Goal: Task Accomplishment & Management: Complete application form

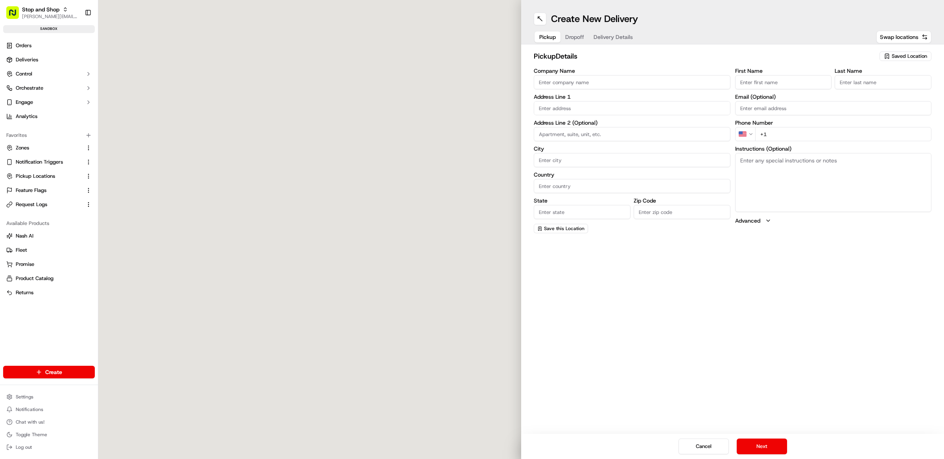
click at [905, 56] on span "Saved Location" at bounding box center [909, 56] width 35 height 7
type input "98"
click at [870, 177] on div "STSH-98" at bounding box center [888, 172] width 113 height 12
type input "STSH-98"
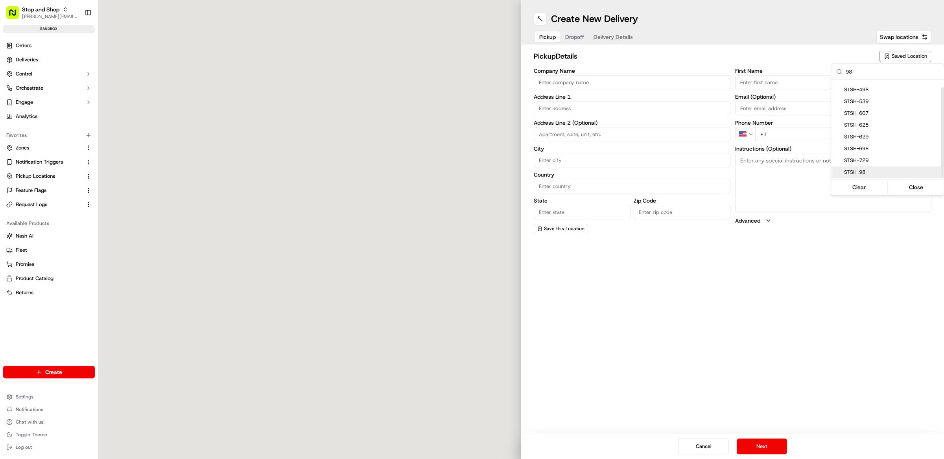
type input "438 Dartmouth St"
type input "New Bedford"
type input "US"
type input "MA"
type input "02742"
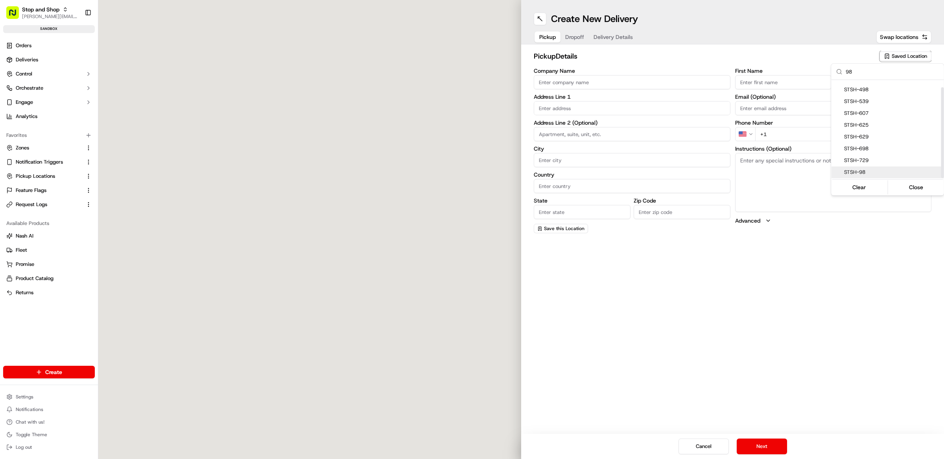
type input "Store"
type input "Facilitator"
type input "+1 508 993 1791"
drag, startPoint x: 787, startPoint y: 292, endPoint x: 783, endPoint y: 287, distance: 5.7
click at [786, 291] on html "Stop and Shop matt@usenash.com Toggle Sidebar sandbox Orders Deliveries Control…" at bounding box center [472, 229] width 944 height 459
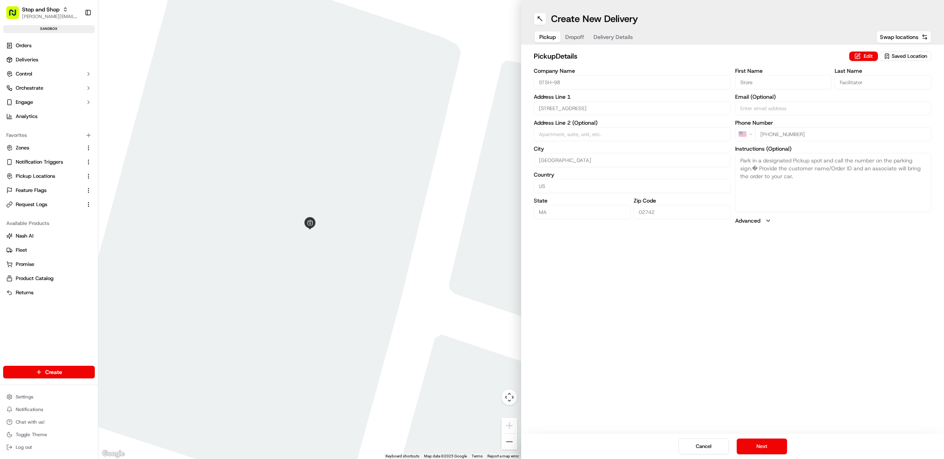
click at [749, 445] on button "Next" at bounding box center [762, 447] width 50 height 16
click at [578, 113] on input "text" at bounding box center [632, 108] width 197 height 14
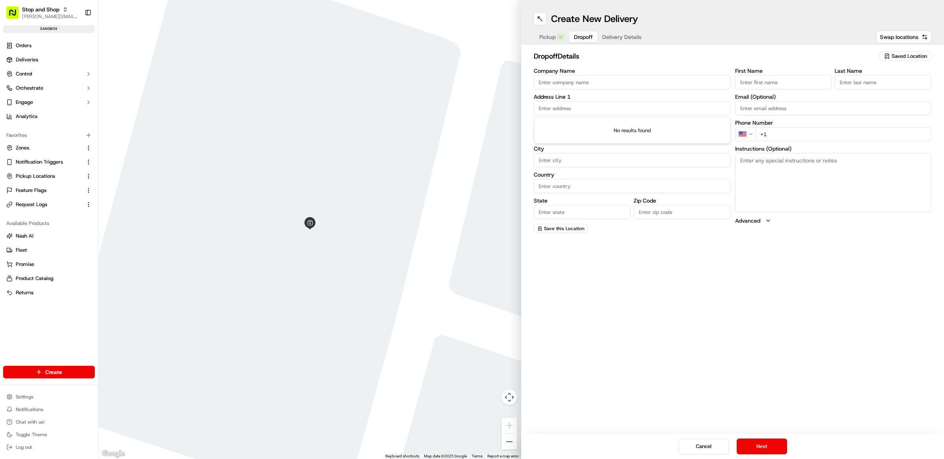
paste input "438 Dartmouth St"
click at [549, 110] on input "438 Dartmouth St" at bounding box center [632, 108] width 197 height 14
type input "439 Dartmouth St"
click at [547, 33] on span "Pickup" at bounding box center [547, 37] width 17 height 8
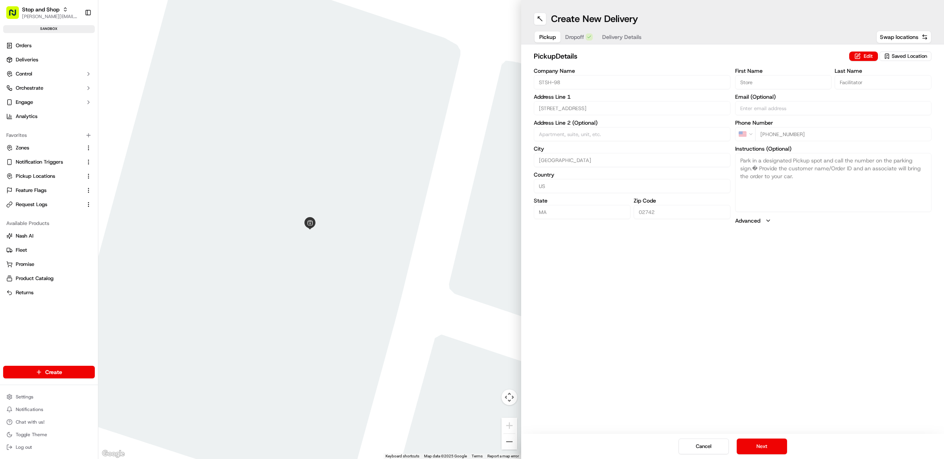
click at [584, 37] on span "Dropoff" at bounding box center [574, 37] width 19 height 8
click at [583, 109] on input "439 Dartmouth St" at bounding box center [632, 108] width 197 height 14
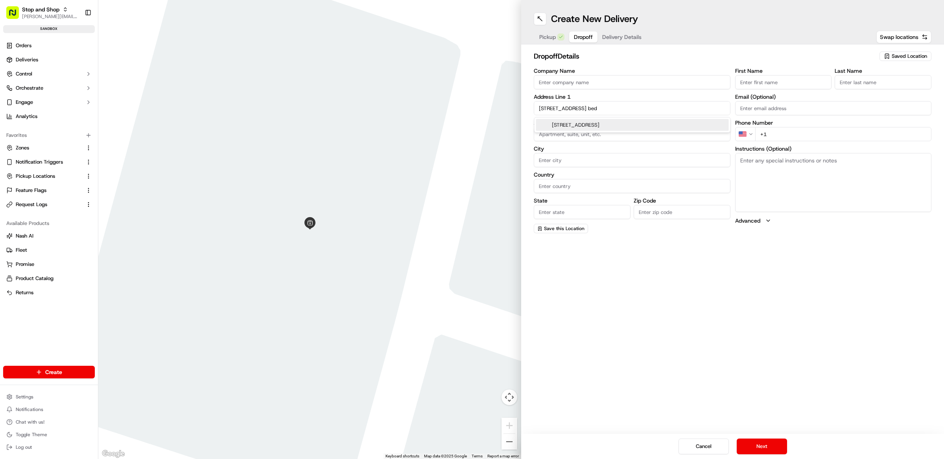
click at [598, 126] on div "439 Dartmouth St, New Bedford, MA" at bounding box center [632, 125] width 193 height 12
type input "439 Dartmouth St, New Bedford, MA 02740, USA"
type input "New Bedford"
type input "United States"
type input "MA"
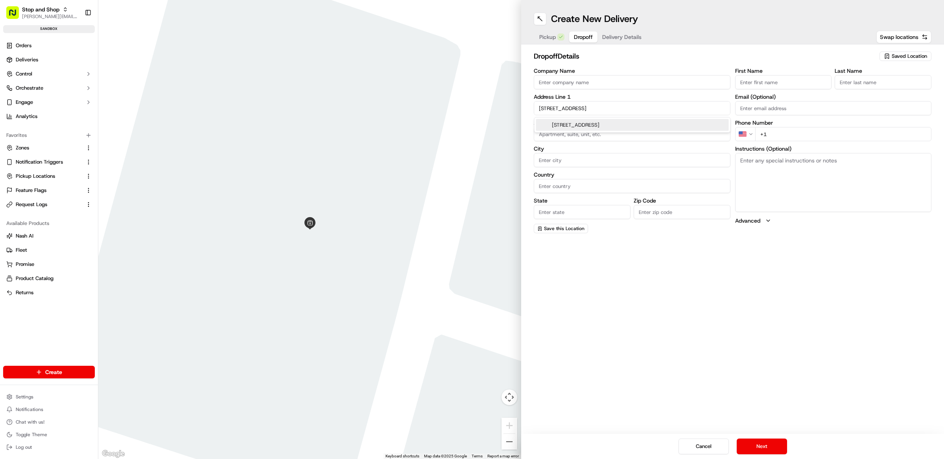
type input "02740"
type input "439 Dartmouth Street"
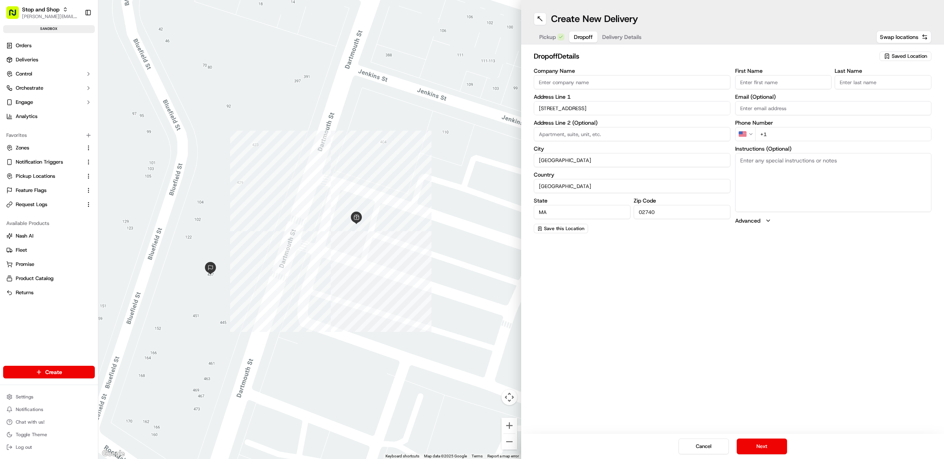
click at [706, 309] on div "Create New Delivery Pickup Dropoff Delivery Details Swap locations dropoff Deta…" at bounding box center [732, 229] width 423 height 459
click at [782, 85] on input "First Name" at bounding box center [783, 82] width 97 height 14
type input "matthew"
type input "test"
click at [785, 141] on div "First Name matthew Last Name test Email (Optional) Phone Number US +1 Instructi…" at bounding box center [833, 150] width 197 height 165
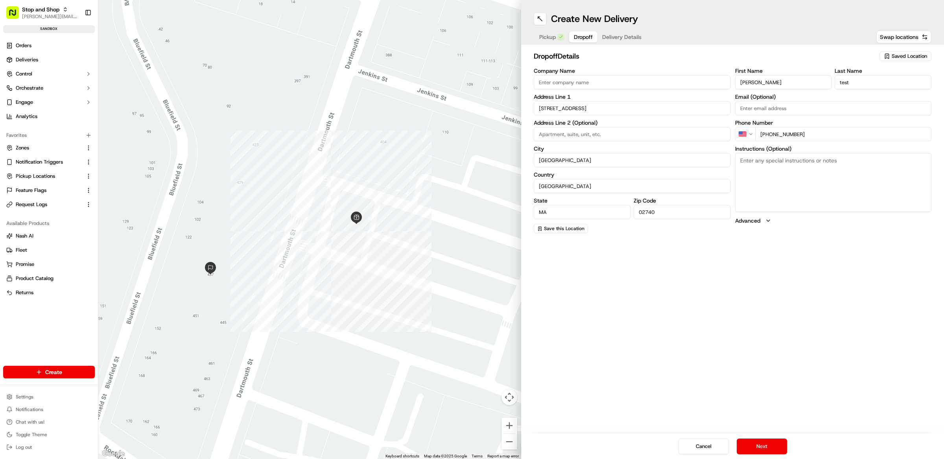
type input "+1 440 665 0009"
click at [791, 172] on textarea "Instructions (Optional)" at bounding box center [833, 182] width 197 height 59
type textarea "test"
click at [763, 441] on button "Next" at bounding box center [762, 447] width 50 height 16
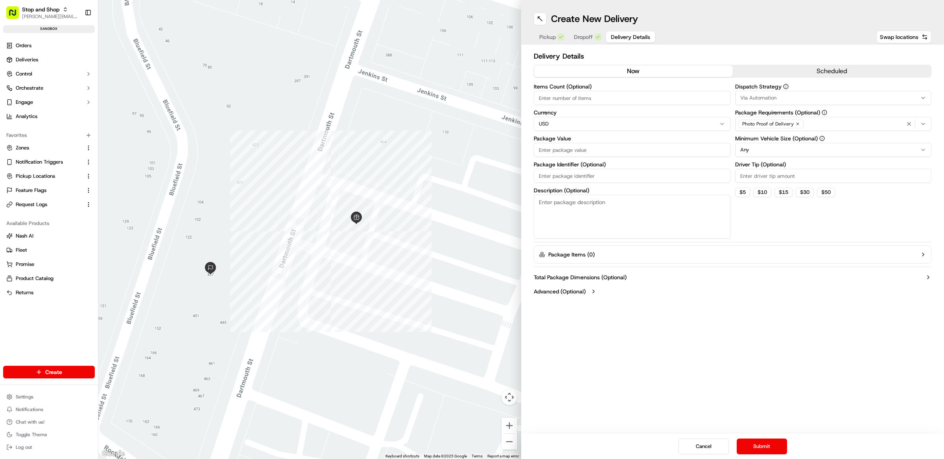
click at [607, 96] on input "Items Count (Optional)" at bounding box center [632, 98] width 197 height 14
type input "1"
click at [678, 288] on button "Advanced (Optional)" at bounding box center [733, 292] width 398 height 8
click at [579, 155] on input "Package Value" at bounding box center [632, 150] width 197 height 14
type input "1"
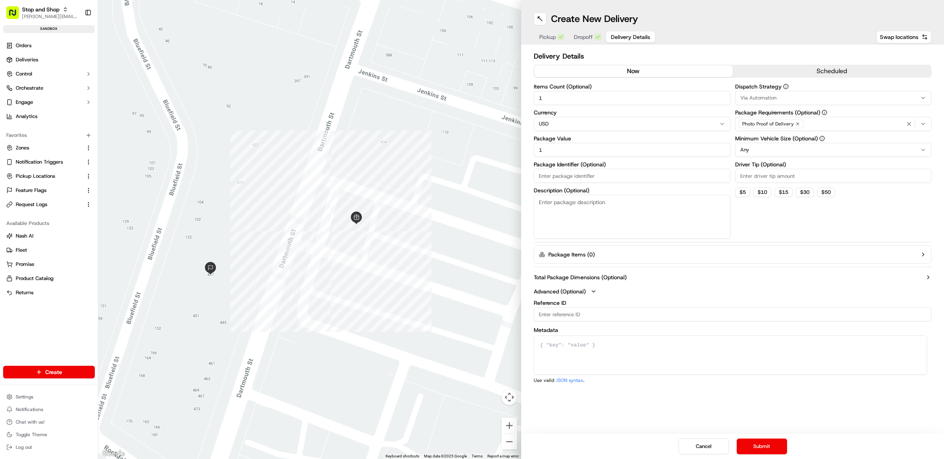
click at [608, 219] on textarea "Description (Optional)" at bounding box center [632, 217] width 197 height 44
type textarea "1"
type textarea "test"
click at [781, 99] on div "Via Automation" at bounding box center [833, 97] width 193 height 7
click at [778, 84] on html "Stop and Shop matt@usenash.com Toggle Sidebar sandbox Orders Deliveries Control…" at bounding box center [472, 229] width 944 height 459
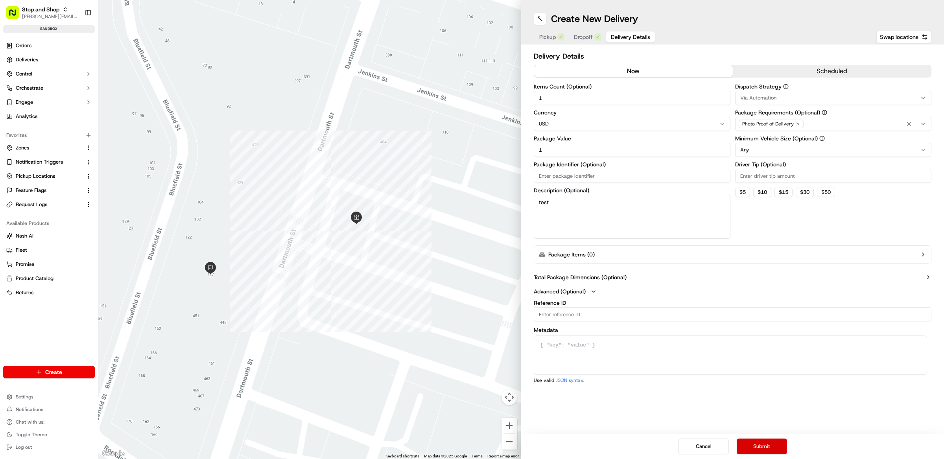
click at [756, 450] on button "Submit" at bounding box center [762, 447] width 50 height 16
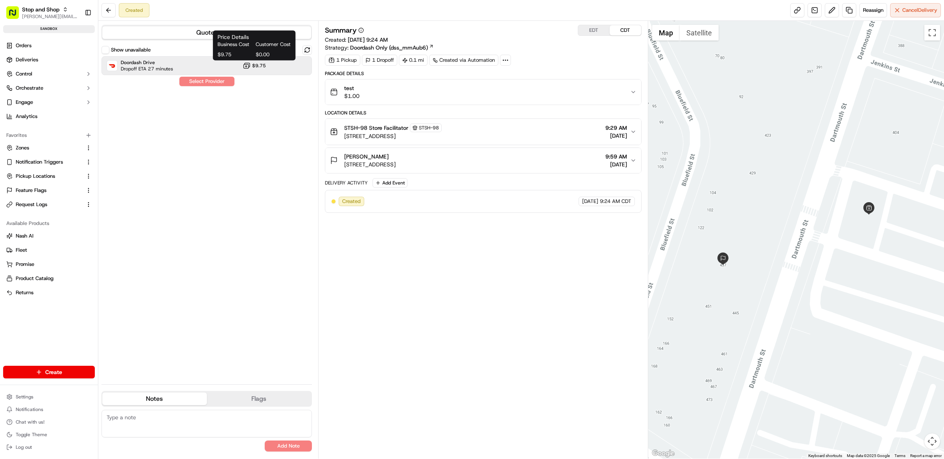
click at [249, 67] on icon at bounding box center [247, 66] width 8 height 8
click at [219, 79] on button "Assign Provider" at bounding box center [207, 81] width 56 height 9
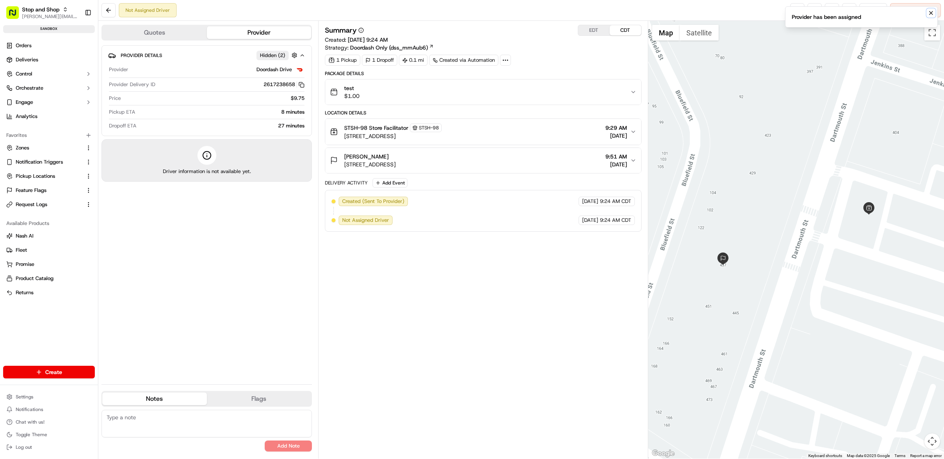
click at [928, 13] on icon "Notifications (F8)" at bounding box center [931, 13] width 6 height 6
click at [31, 397] on html "Stop and Shop matt@usenash.com Toggle Sidebar sandbox Orders Deliveries Control…" at bounding box center [472, 229] width 944 height 459
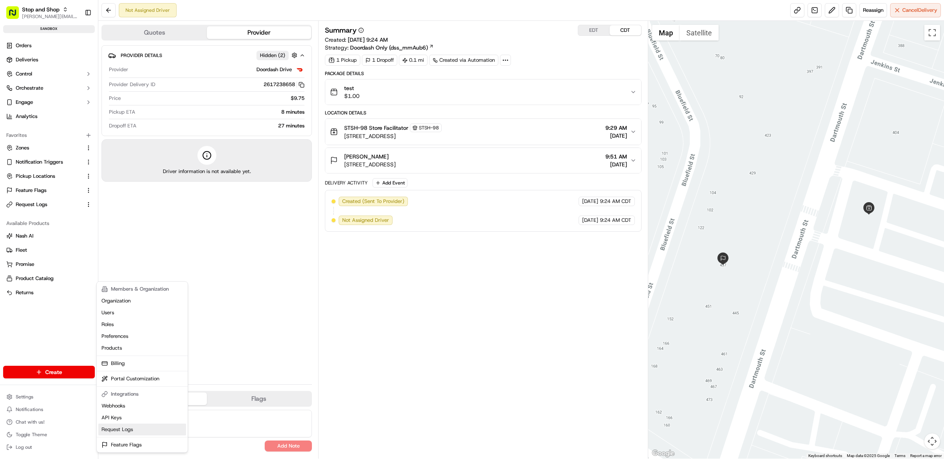
click at [133, 427] on link "Request Logs" at bounding box center [142, 430] width 88 height 12
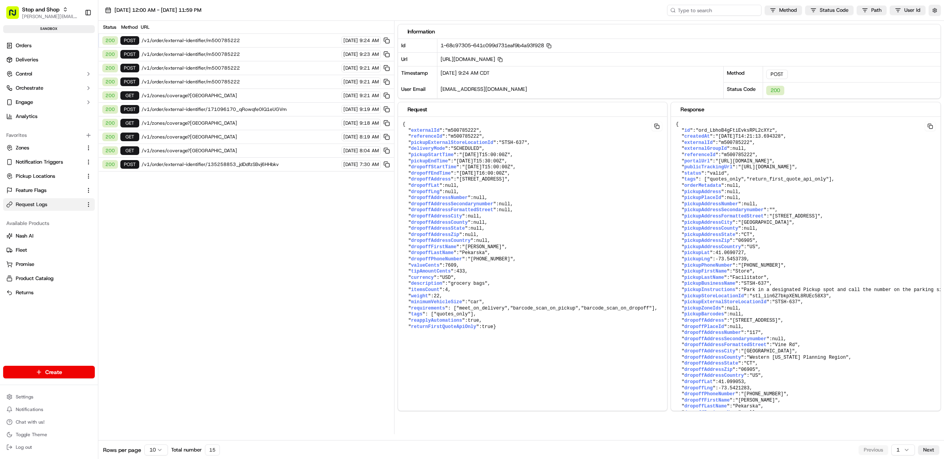
click at [732, 13] on input at bounding box center [714, 10] width 94 height 11
paste input "job_e3AGx97gr6EzoxYkZBT7uR"
type input "job_e3AGx97gr6EzoxYkZBT7uR"
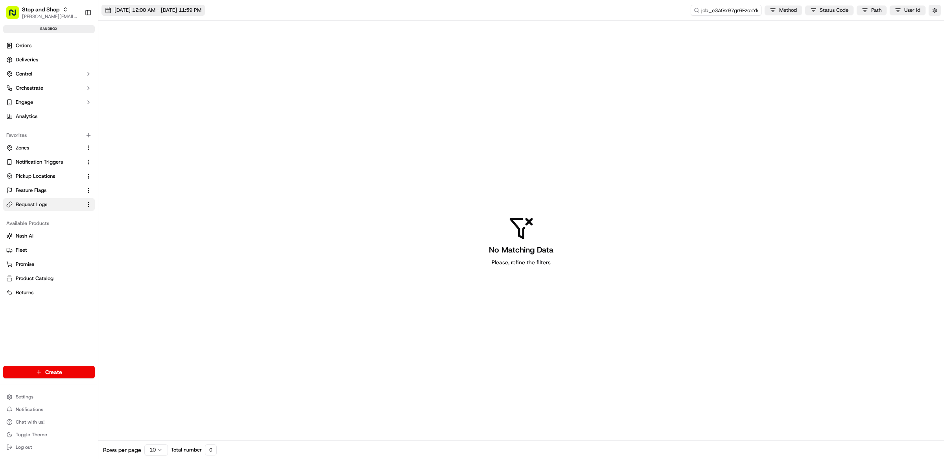
click at [160, 8] on span "09/16/2025 12:00 AM - 09/16/2025 11:59 PM" at bounding box center [158, 10] width 87 height 7
click at [548, 126] on div "No Matching Data Please, refine the filters" at bounding box center [521, 241] width 846 height 440
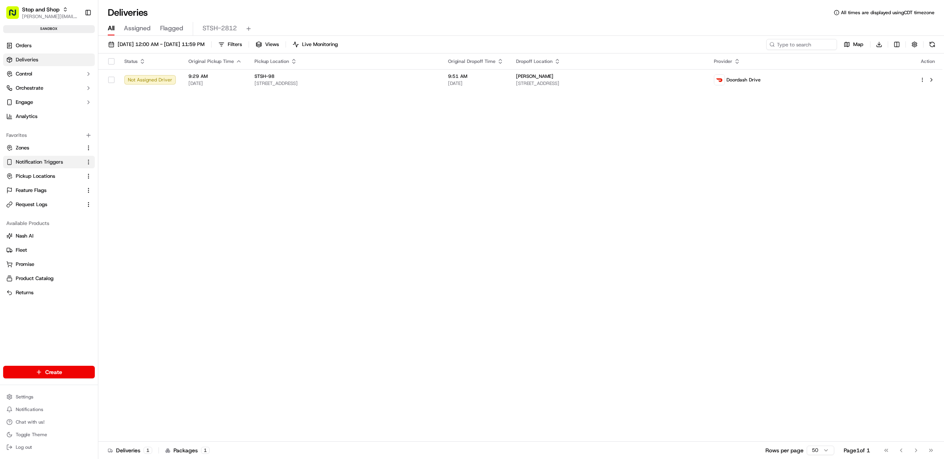
click at [53, 165] on button "Notification Triggers" at bounding box center [49, 162] width 92 height 13
click at [37, 88] on span "Orchestrate" at bounding box center [30, 88] width 28 height 7
click at [32, 72] on span "Control" at bounding box center [24, 73] width 17 height 7
click at [45, 140] on span "Refund Requests" at bounding box center [35, 136] width 39 height 7
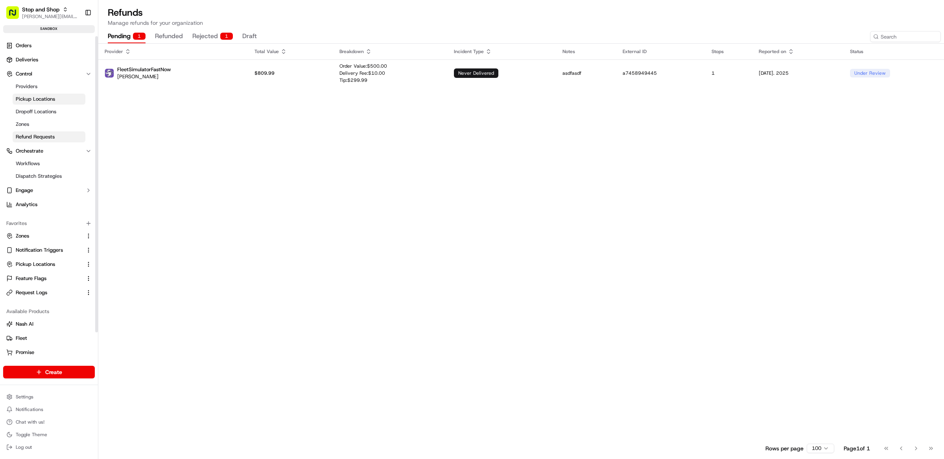
click at [41, 102] on span "Pickup Locations" at bounding box center [35, 99] width 39 height 7
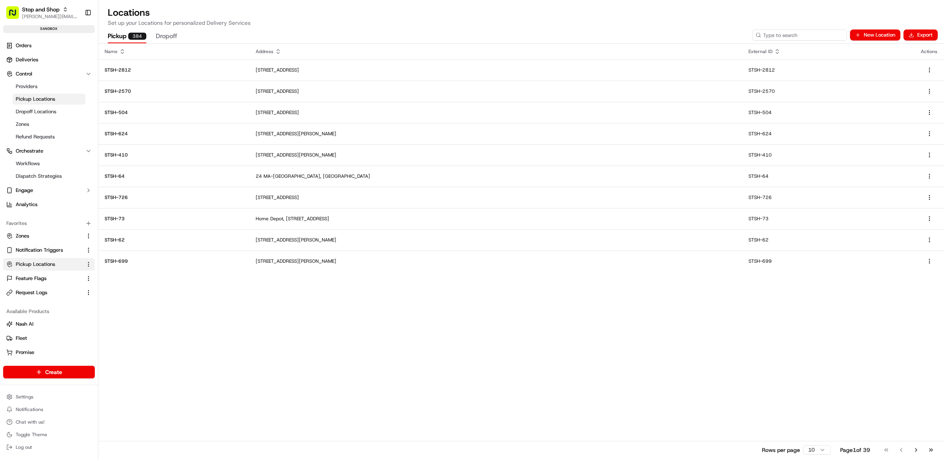
click at [816, 34] on input at bounding box center [800, 35] width 94 height 11
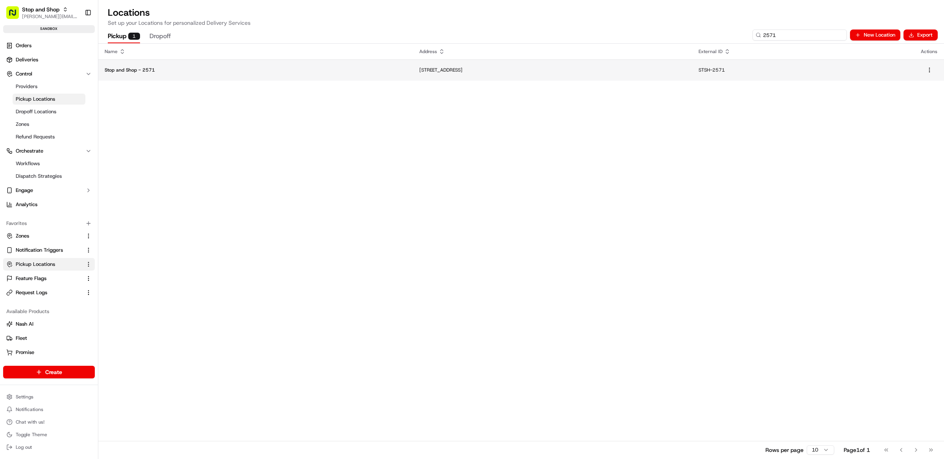
type input "2571"
click at [178, 76] on td "Stop and Shop - 2571" at bounding box center [255, 69] width 315 height 21
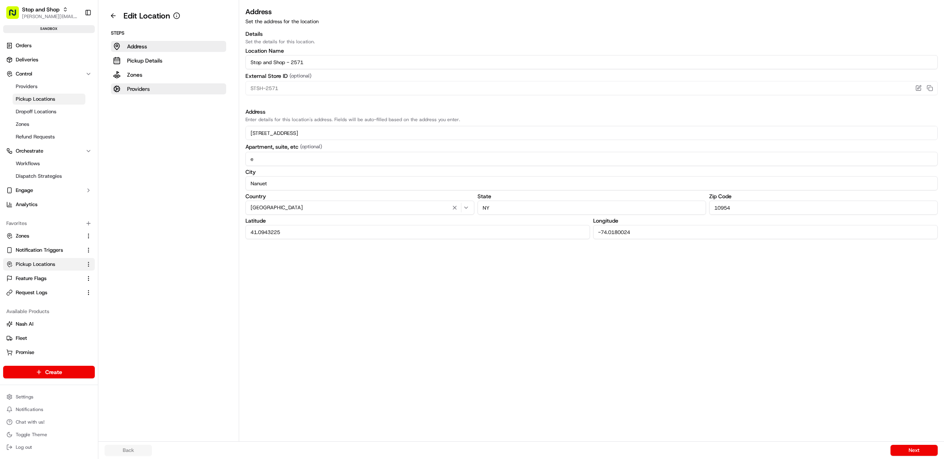
click at [139, 85] on p "Providers" at bounding box center [138, 89] width 23 height 8
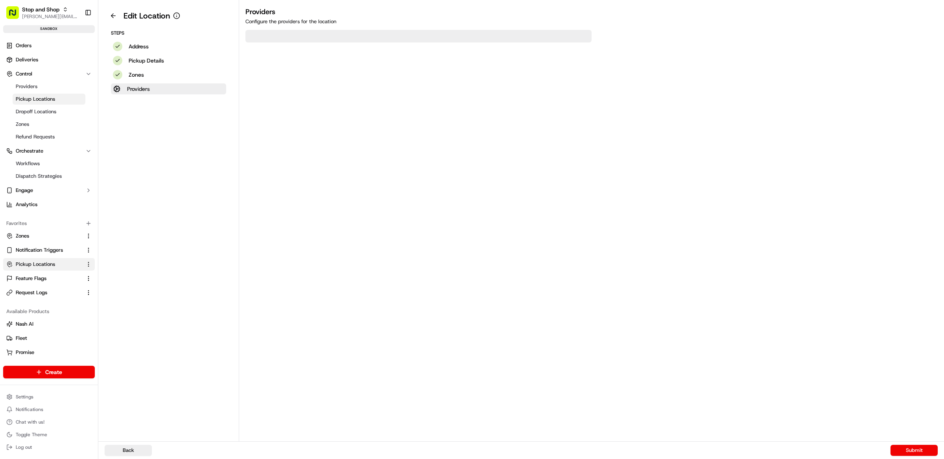
click at [139, 85] on p "Providers" at bounding box center [138, 89] width 23 height 8
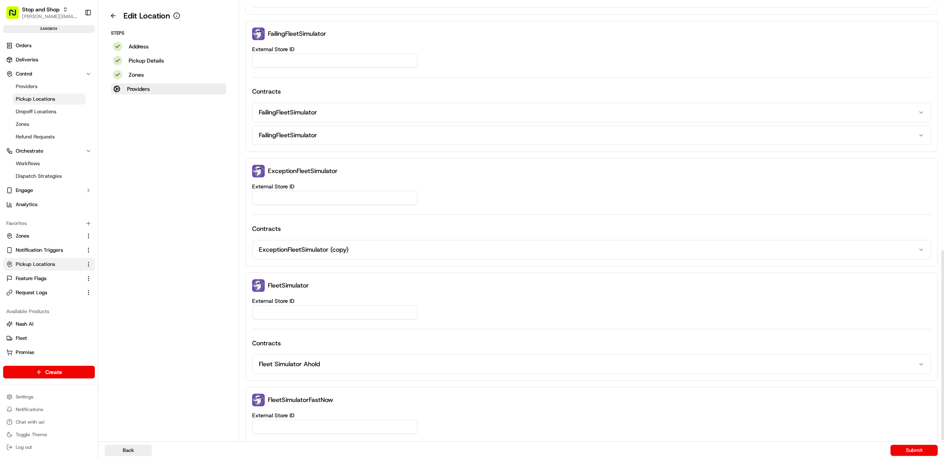
scroll to position [575, 0]
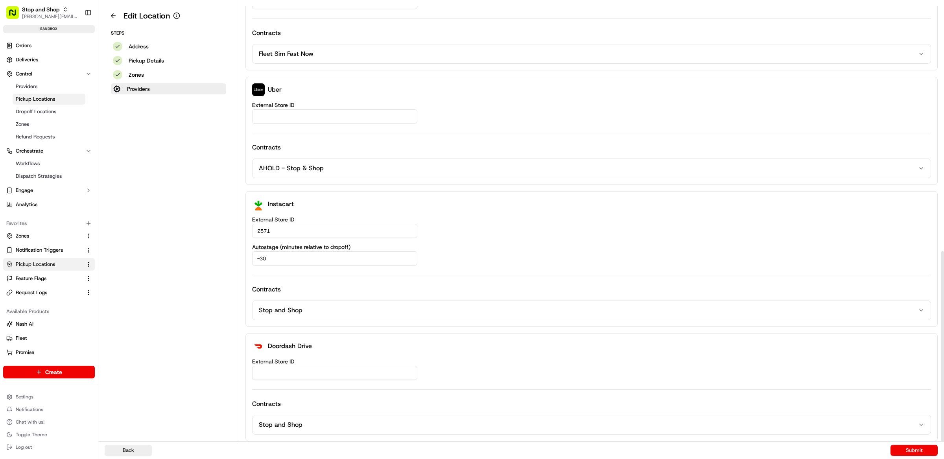
click at [324, 380] on div "External Store ID Contracts Stop and Shop" at bounding box center [591, 397] width 679 height 76
click at [315, 373] on input "External Store ID" at bounding box center [334, 373] width 165 height 14
type input "STSH-2571"
click at [900, 454] on button "Submit" at bounding box center [914, 450] width 47 height 11
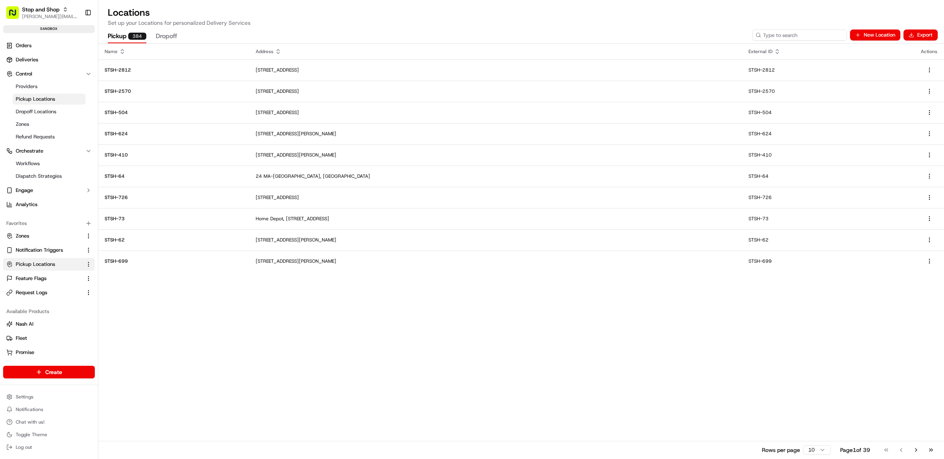
click at [798, 35] on input at bounding box center [800, 35] width 94 height 11
paste input "STSH-2571"
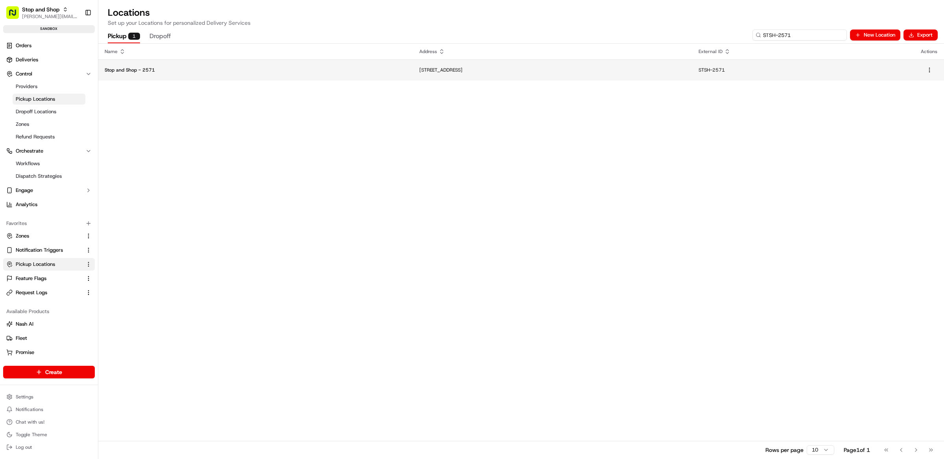
type input "STSH-2571"
click at [156, 73] on td "Stop and Shop - 2571" at bounding box center [255, 69] width 315 height 21
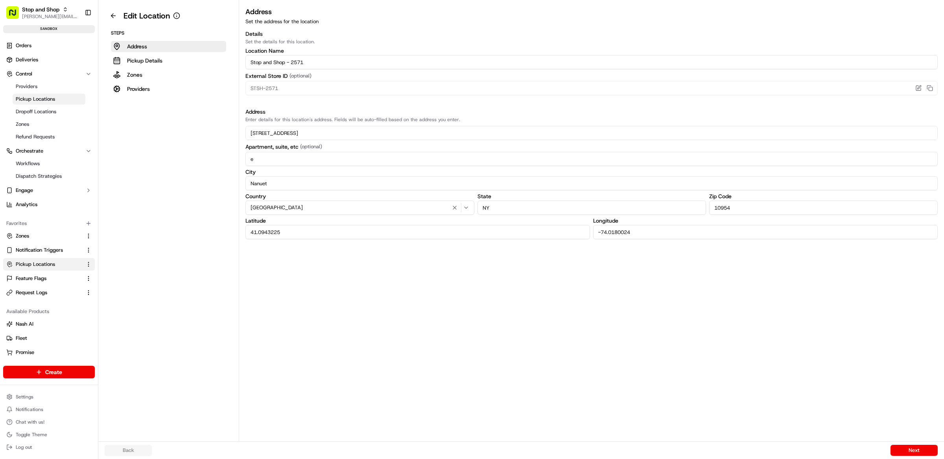
click at [119, 81] on div "Steps Address Pickup Details Zones Providers" at bounding box center [169, 62] width 128 height 65
click at [129, 90] on p "Providers" at bounding box center [138, 89] width 23 height 8
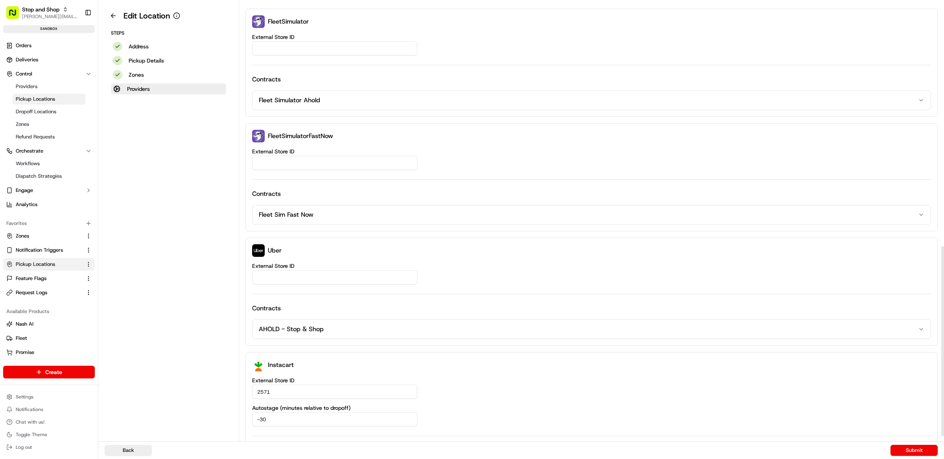
scroll to position [575, 0]
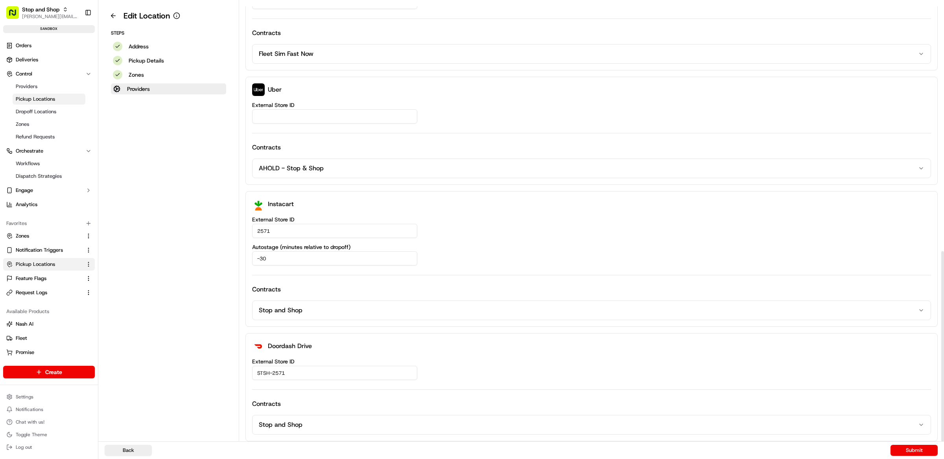
click at [303, 370] on input "STSH-2571" at bounding box center [334, 373] width 165 height 14
click at [34, 48] on link "Orders" at bounding box center [49, 45] width 92 height 13
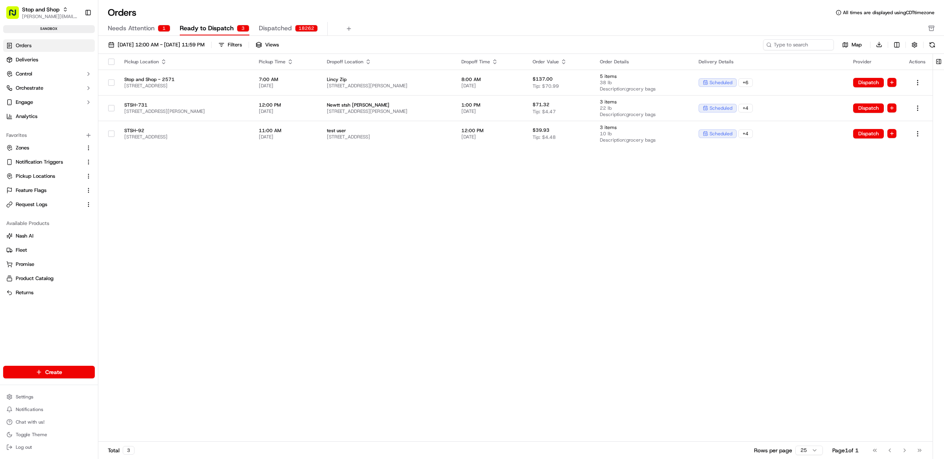
click at [401, 262] on div "Pickup Location Pickup Time Dropoff Location Dropoff Time Order Value Order Det…" at bounding box center [515, 248] width 835 height 388
